Goal: Transaction & Acquisition: Purchase product/service

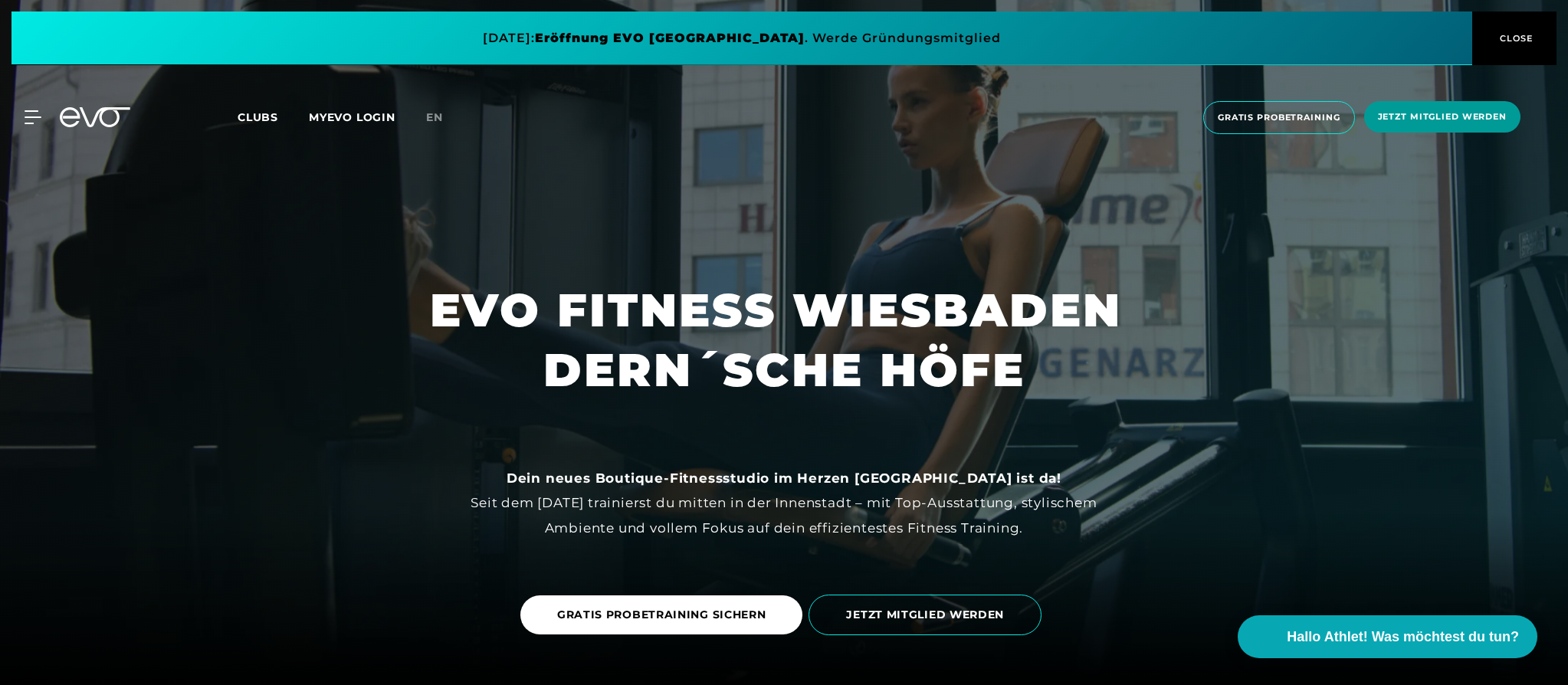
click at [1483, 119] on span "Jetzt Mitglied werden" at bounding box center [1442, 116] width 129 height 13
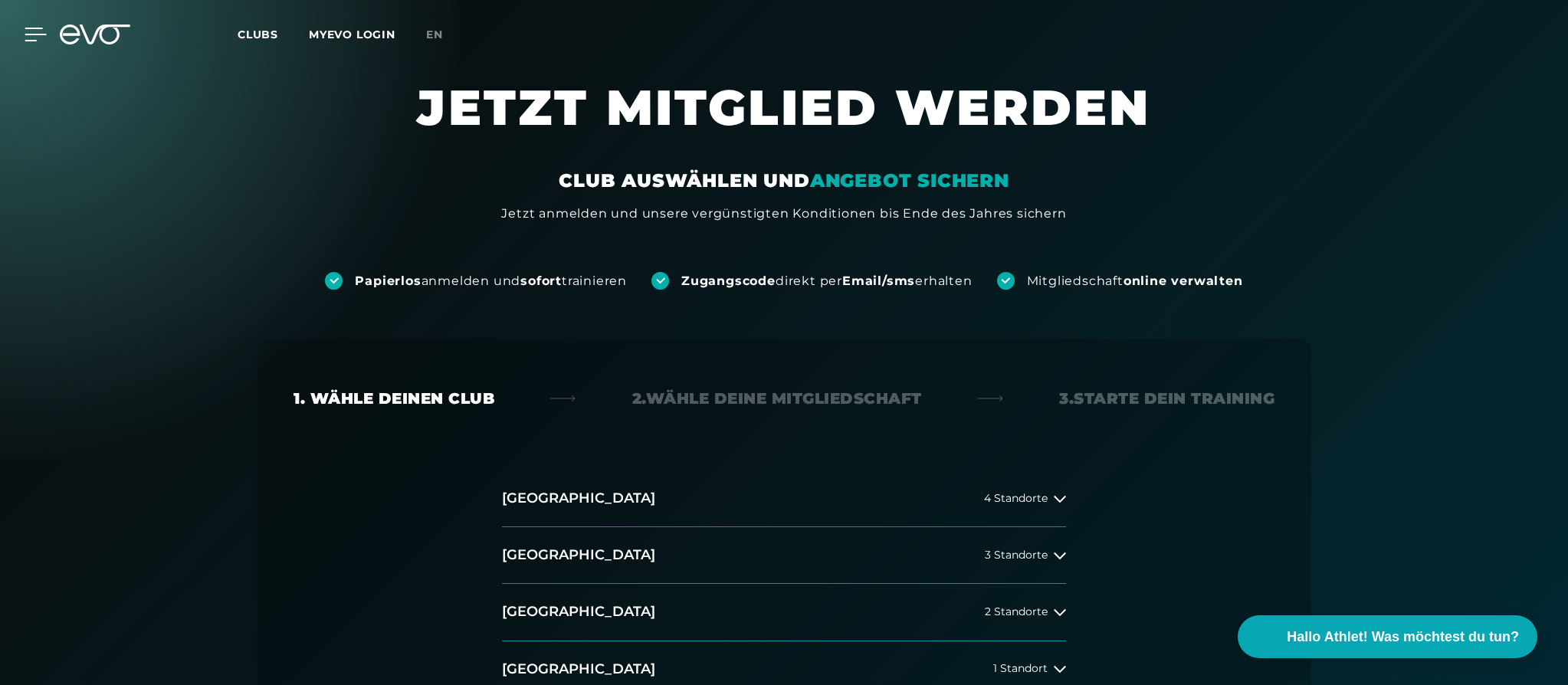
drag, startPoint x: 45, startPoint y: 33, endPoint x: 30, endPoint y: 31, distance: 15.1
click at [43, 33] on div "MyEVO Login Über EVO Mitgliedschaften Probetraining TAGESPASS EVO Studios [GEOG…" at bounding box center [23, 35] width 54 height 14
click at [24, 34] on div at bounding box center [23, 35] width 46 height 14
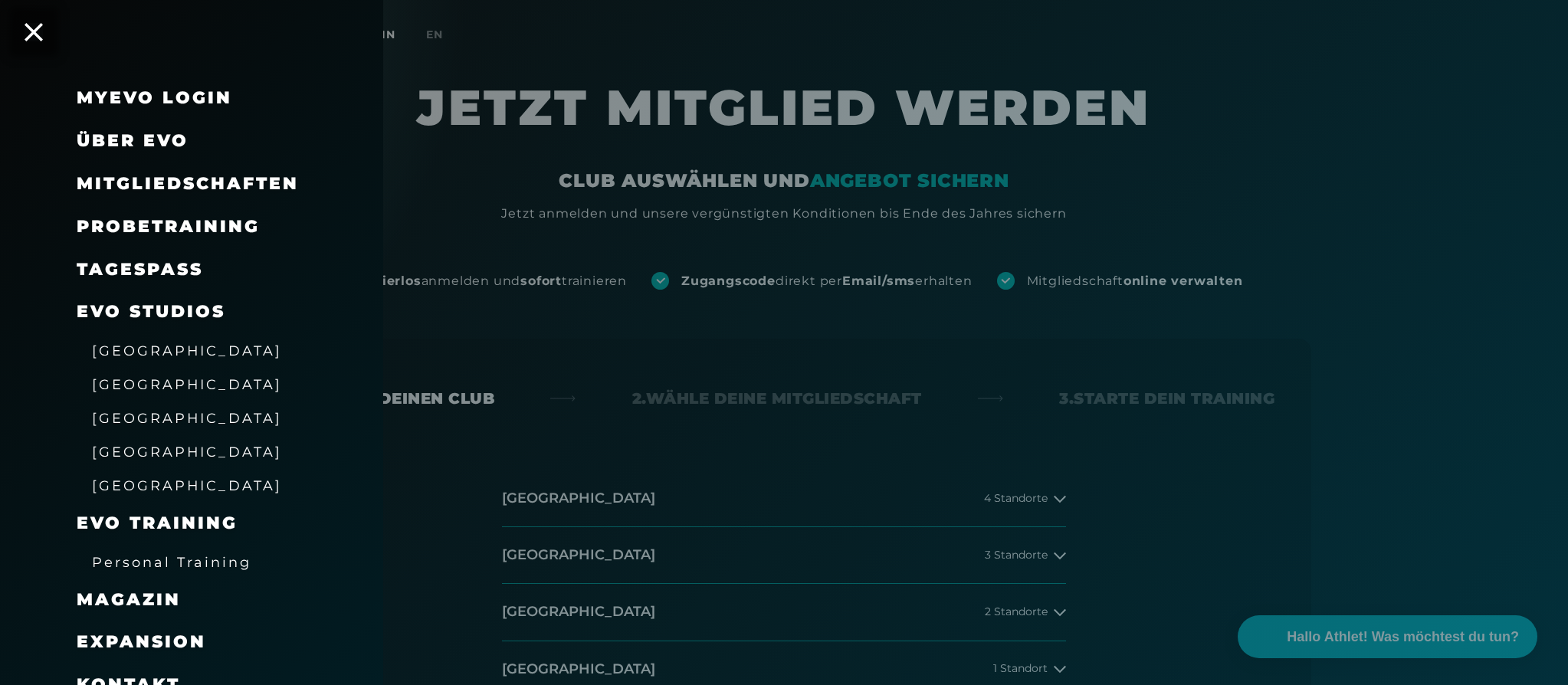
click at [114, 217] on span "Probetraining" at bounding box center [168, 227] width 183 height 21
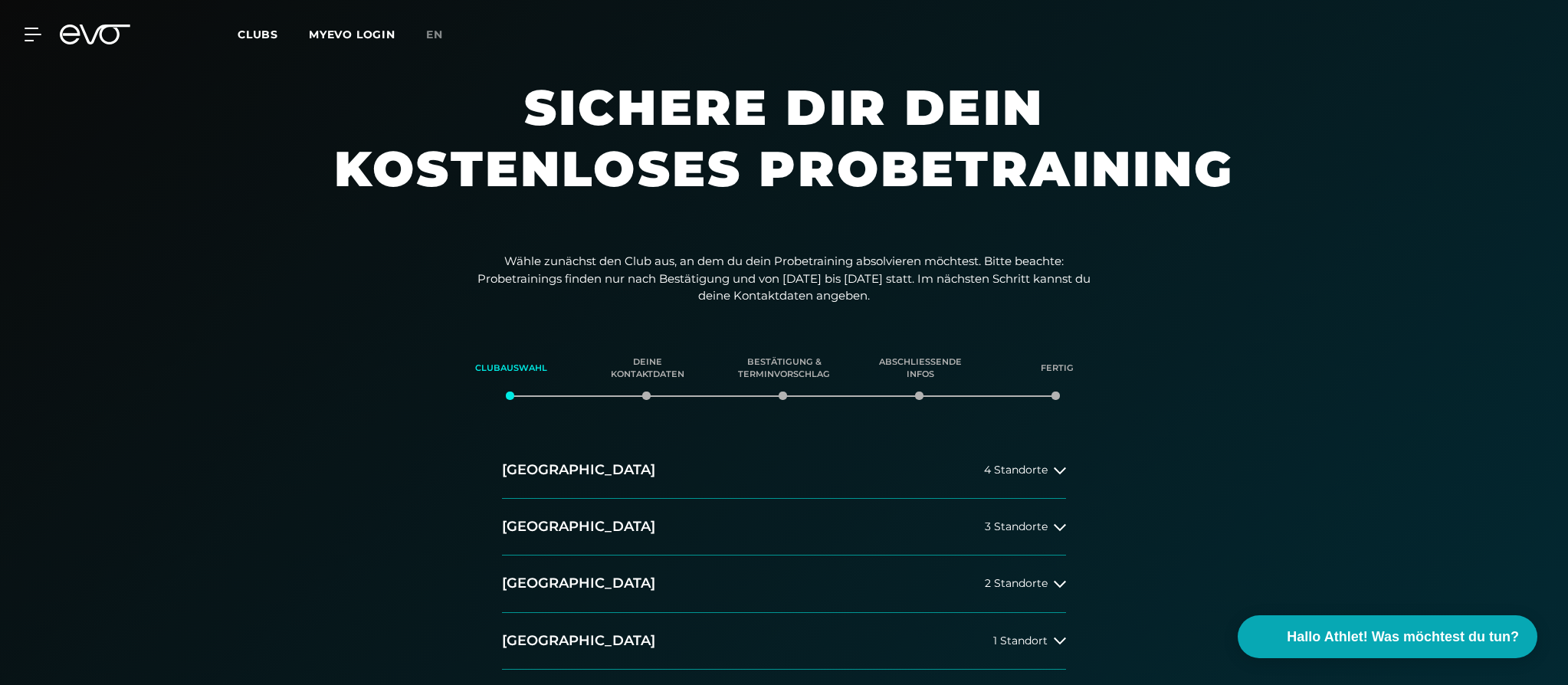
click at [33, 26] on div "MyEVO Login Über EVO Mitgliedschaften Probetraining TAGESPASS EVO Studios [GEOG…" at bounding box center [784, 34] width 1562 height 44
click at [36, 33] on icon at bounding box center [36, 35] width 22 height 14
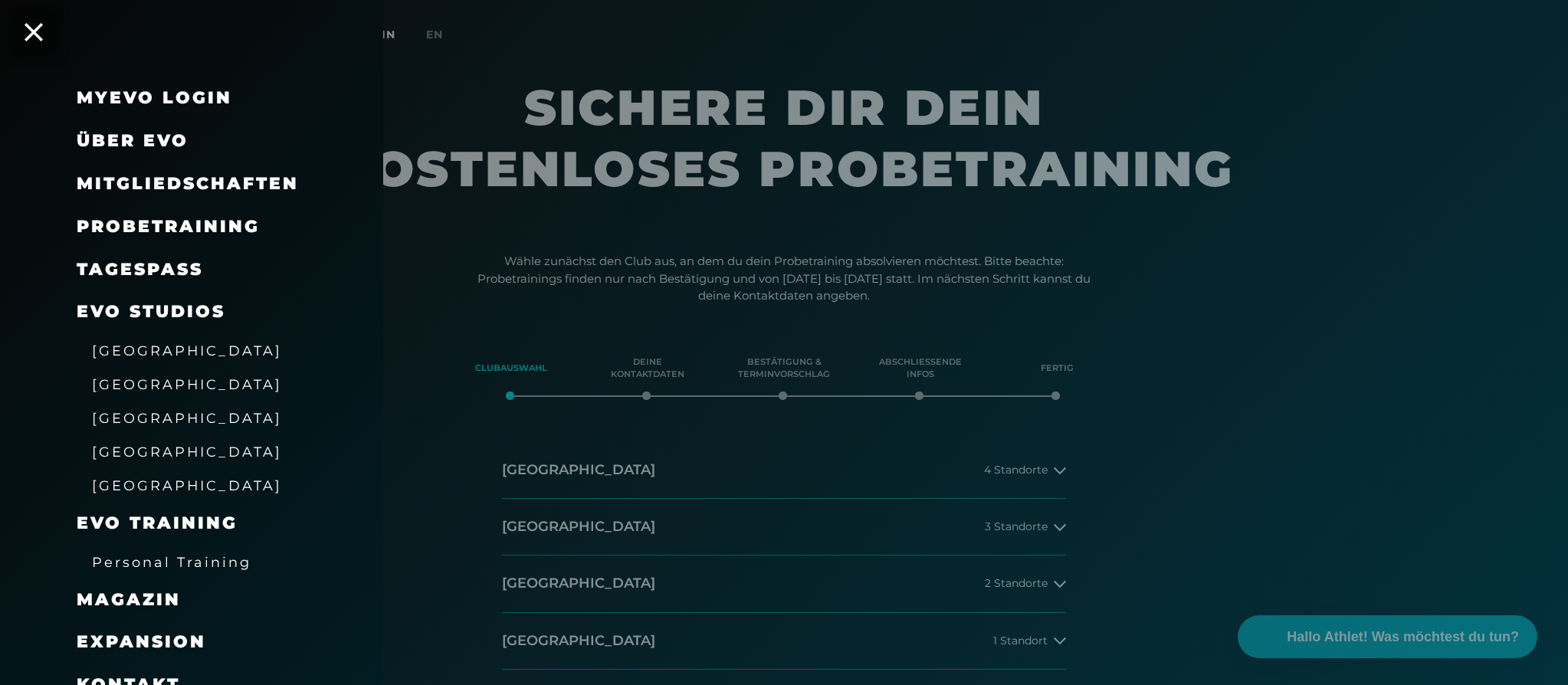
click at [148, 219] on span "Probetraining" at bounding box center [168, 227] width 183 height 21
click at [138, 570] on link "Personal Training" at bounding box center [172, 562] width 160 height 19
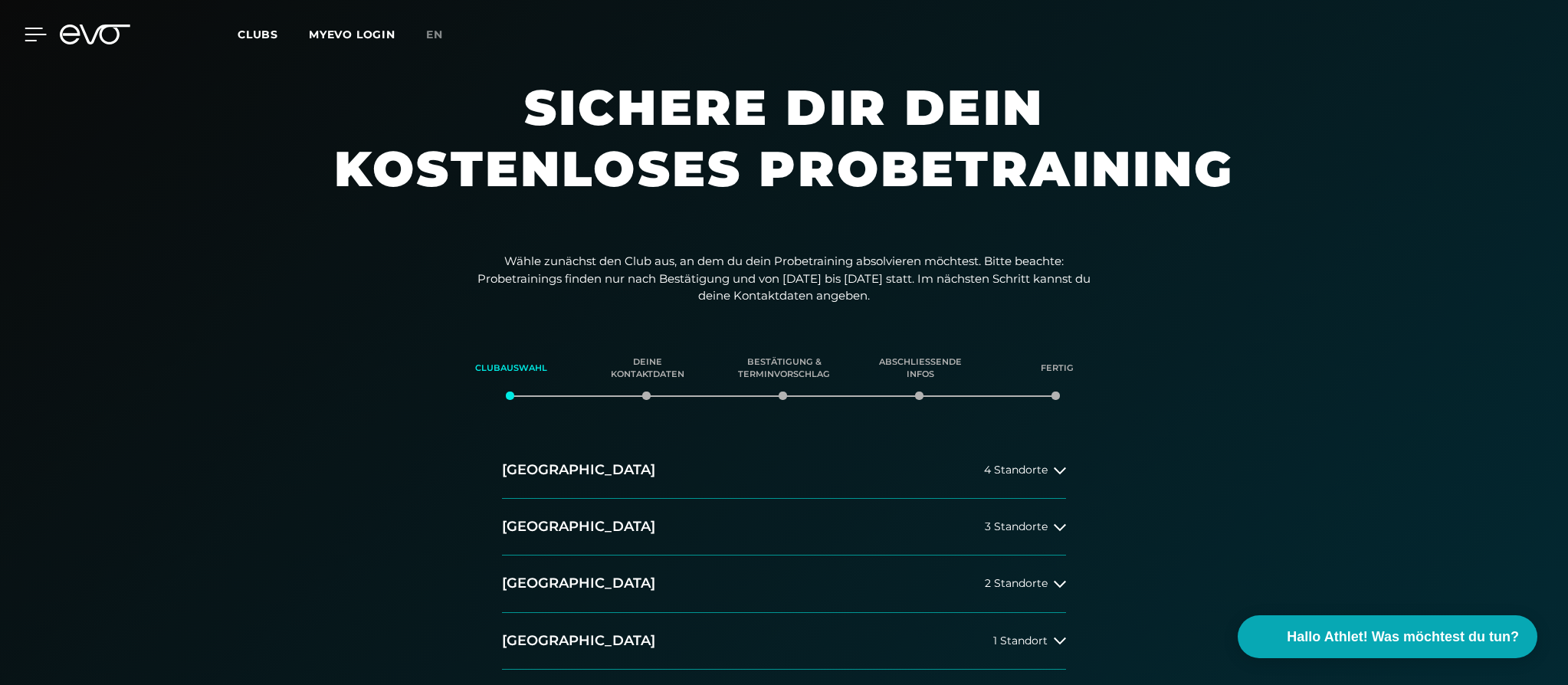
click at [38, 38] on icon at bounding box center [36, 35] width 22 height 14
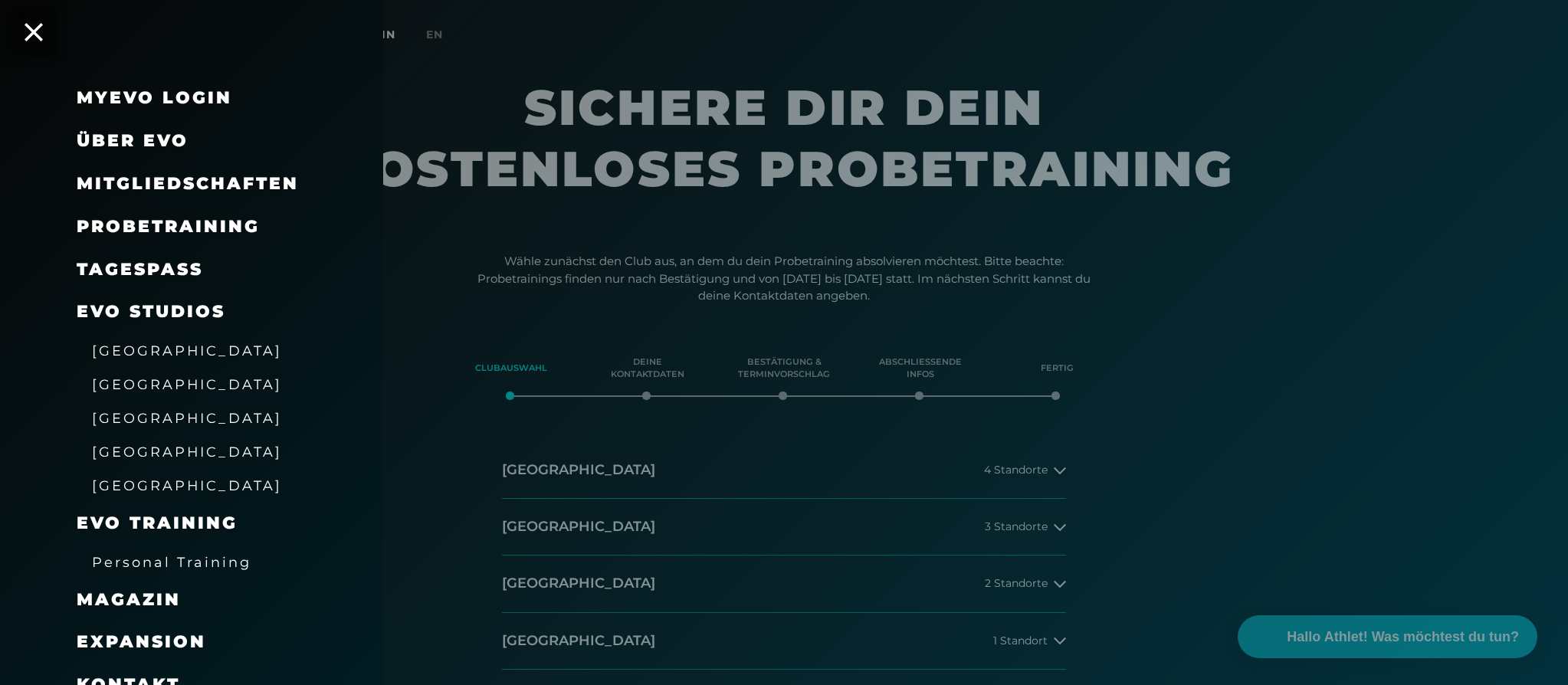
click at [98, 267] on link "TAGESPASS" at bounding box center [140, 269] width 126 height 21
click at [233, 226] on span "Probetraining" at bounding box center [168, 227] width 183 height 21
click at [171, 185] on span "Mitgliedschaften" at bounding box center [188, 183] width 223 height 21
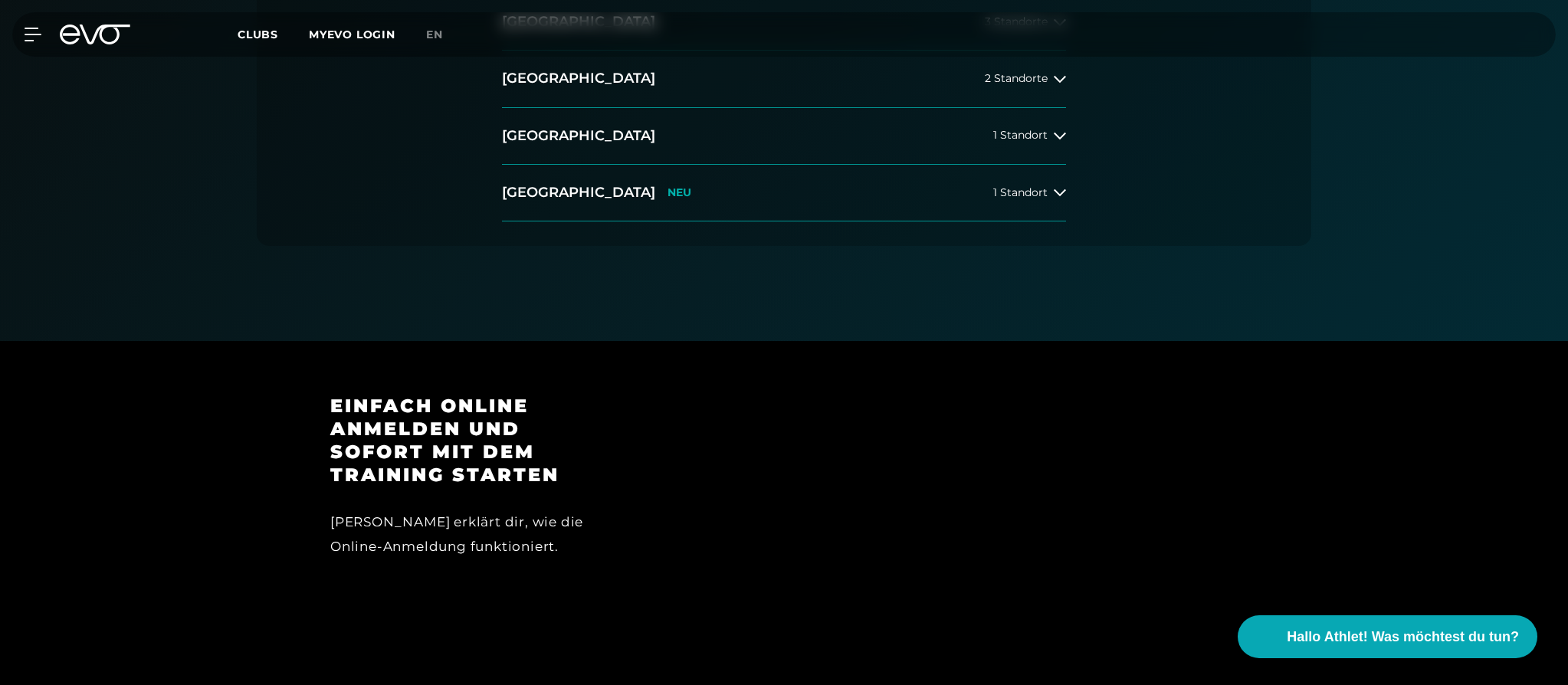
scroll to position [507, 0]
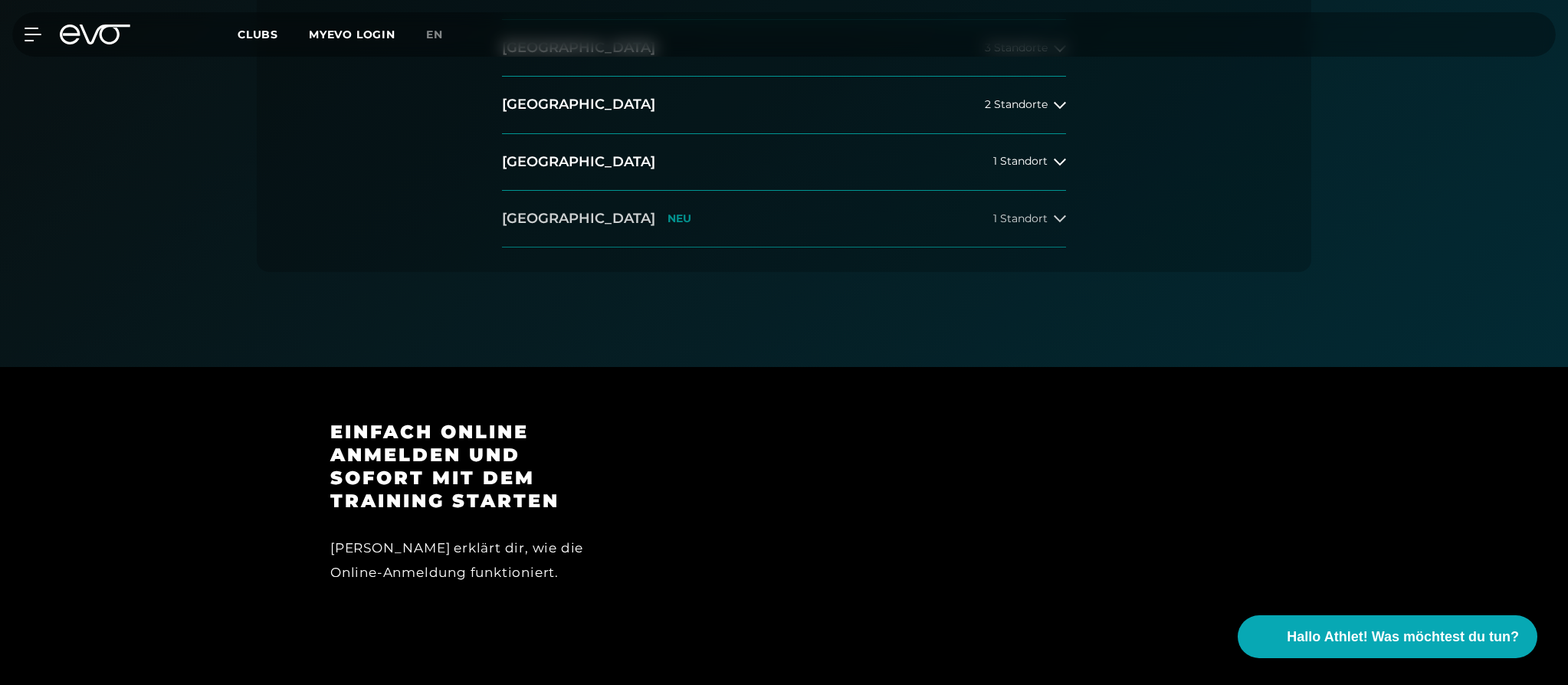
click at [1009, 213] on span "1 Standort" at bounding box center [1021, 219] width 54 height 12
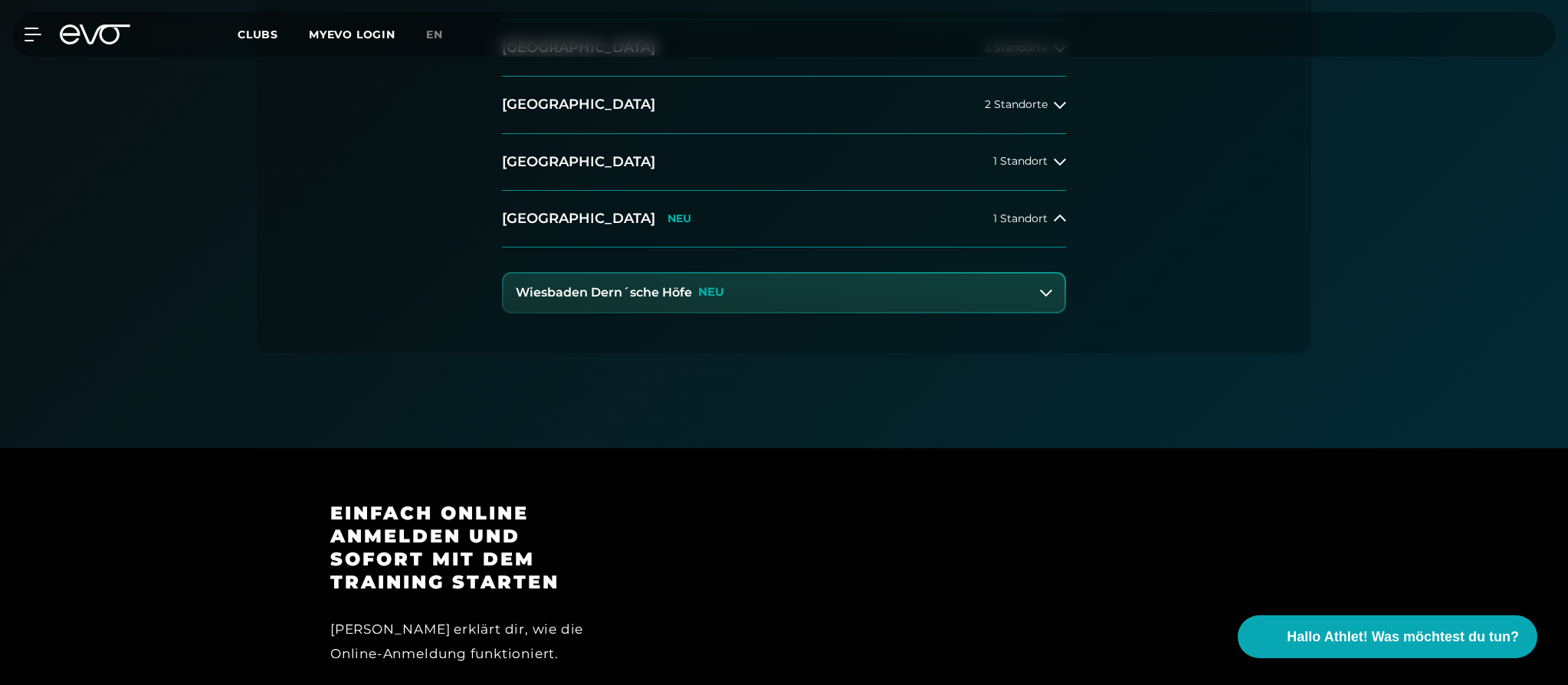
click at [632, 304] on button "Wiesbaden Dern´sche Höfe NEU" at bounding box center [783, 292] width 561 height 38
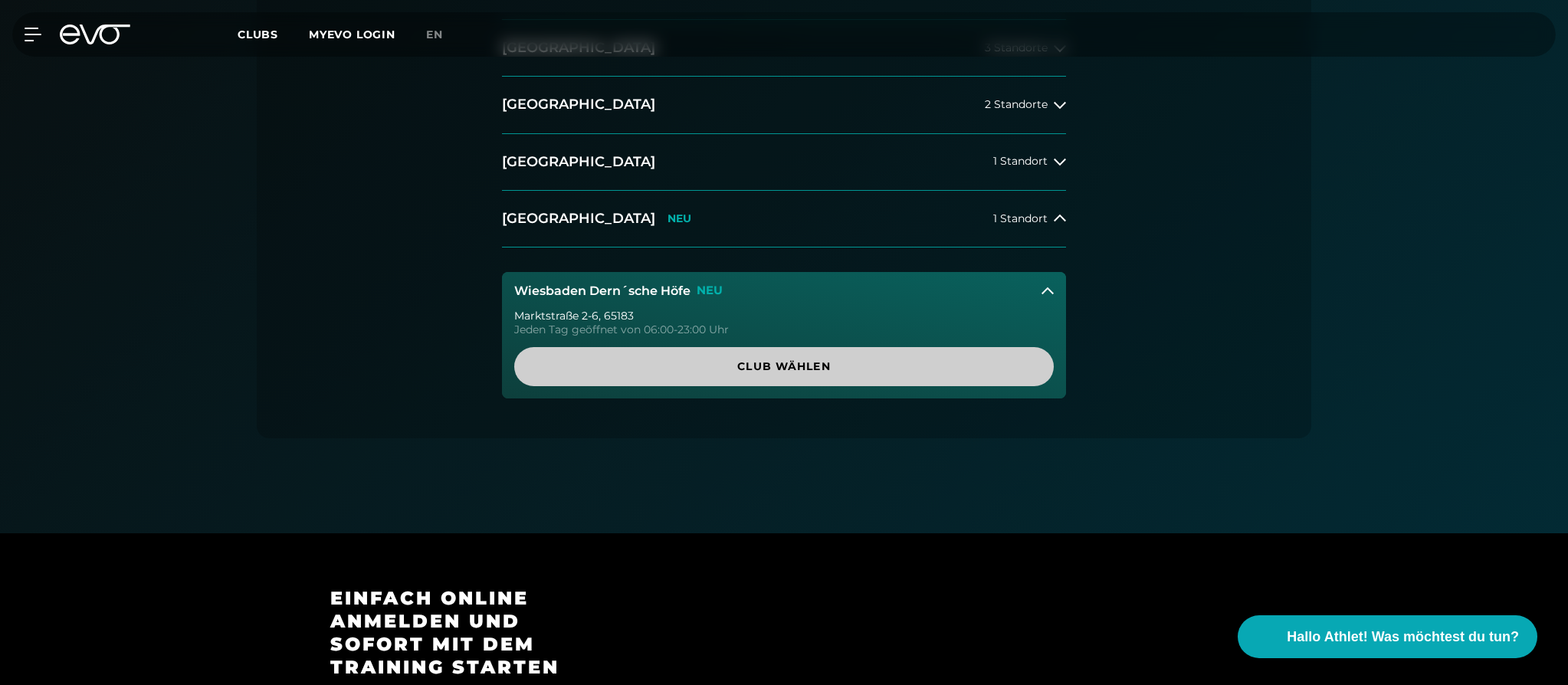
click at [638, 374] on span "Club wählen" at bounding box center [784, 367] width 466 height 16
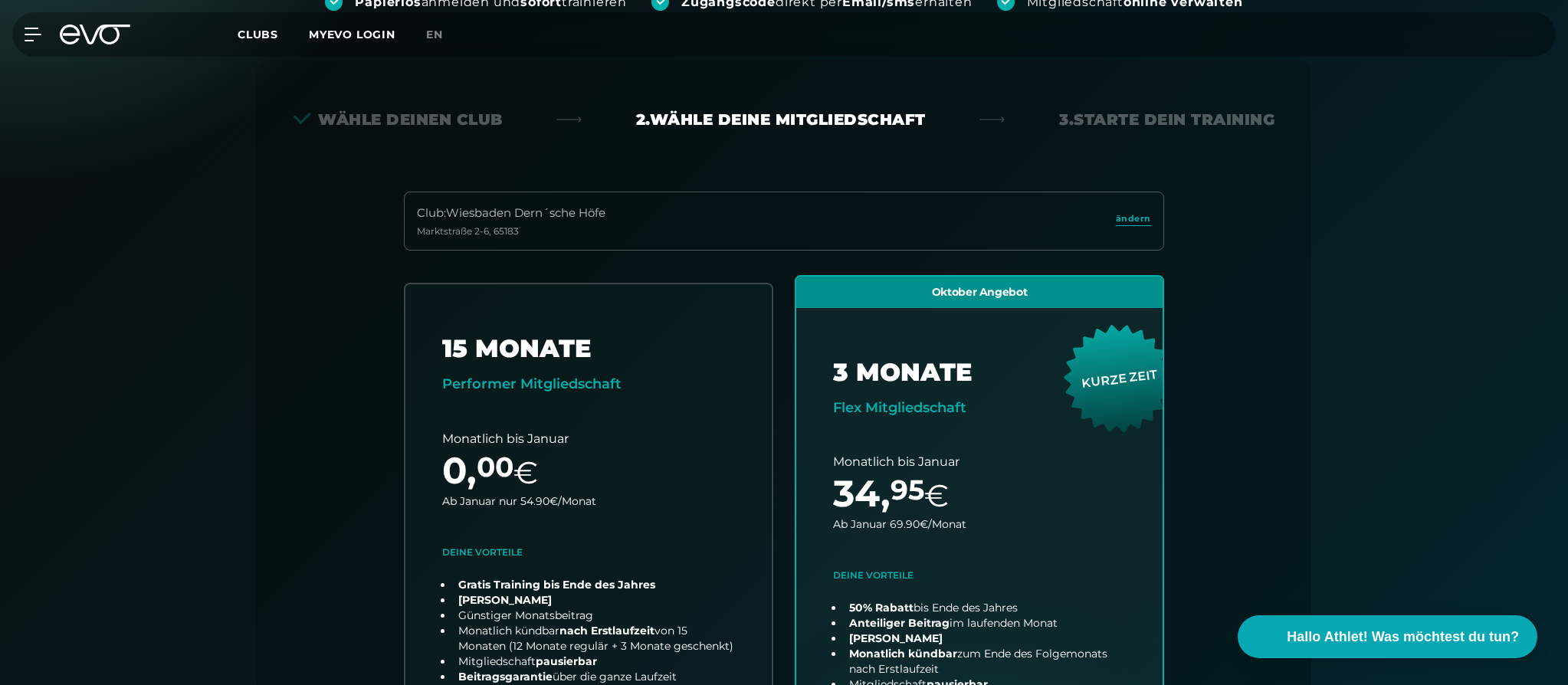
scroll to position [247, 0]
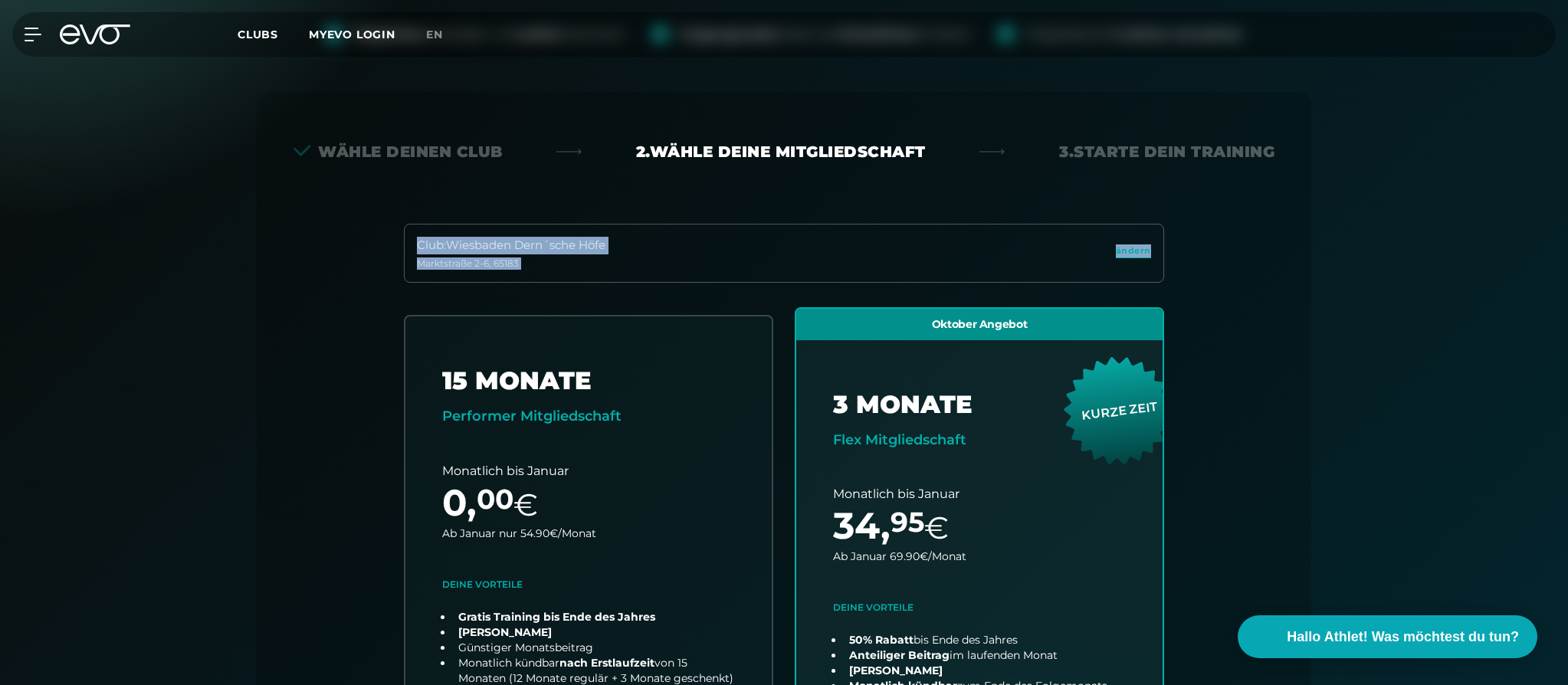
drag, startPoint x: 1559, startPoint y: 157, endPoint x: 1523, endPoint y: 275, distance: 123.4
click at [1521, 282] on div "Papierlos anmelden und sofort trainieren Zugangscode direkt per Email/sms erhal…" at bounding box center [784, 614] width 1568 height 1278
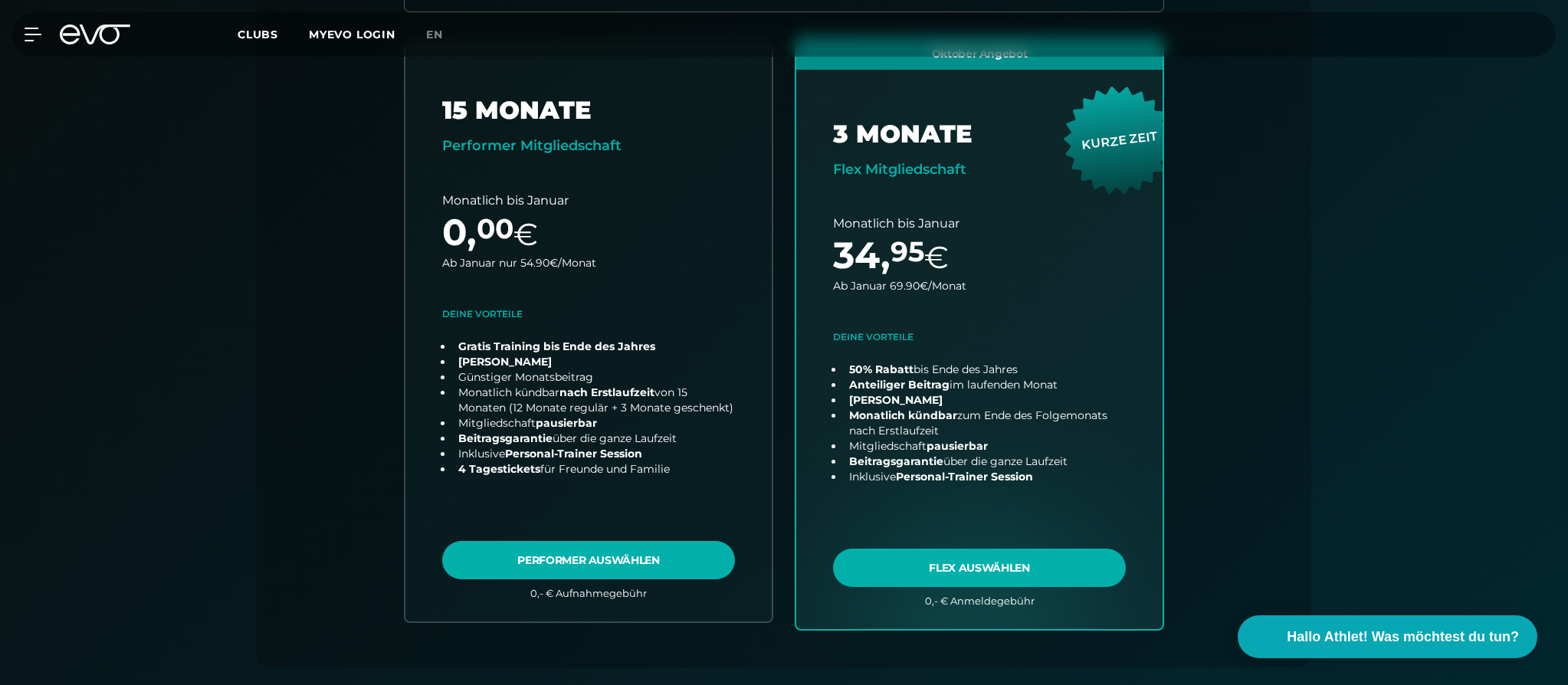
scroll to position [523, 0]
